Goal: Information Seeking & Learning: Learn about a topic

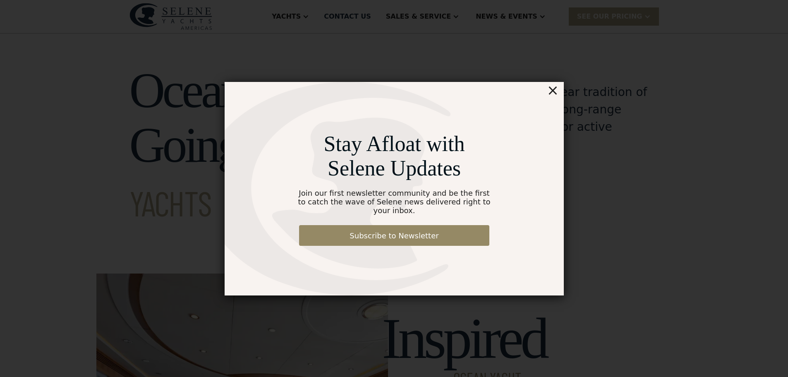
click at [555, 94] on div "×" at bounding box center [553, 90] width 12 height 17
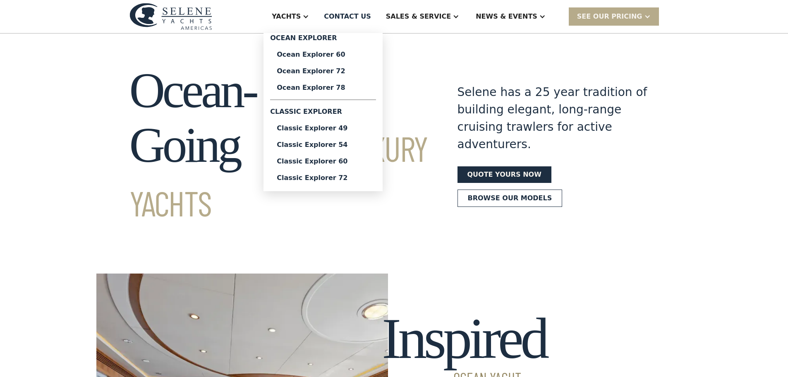
click at [339, 55] on div "Ocean Explorer 60" at bounding box center [323, 54] width 93 height 7
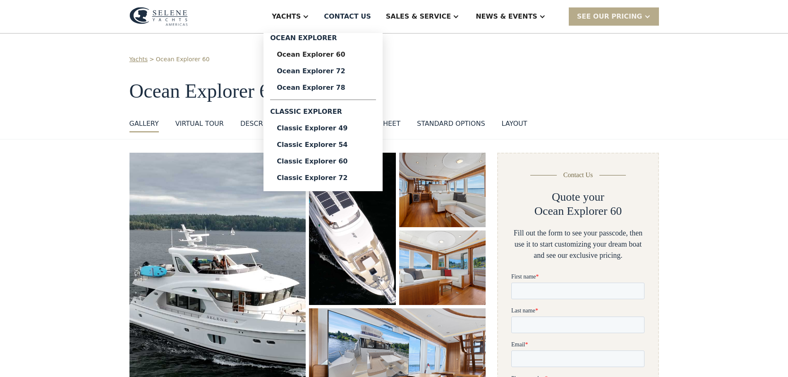
click at [351, 128] on div "Classic Explorer 49" at bounding box center [323, 128] width 93 height 7
